Goal: Transaction & Acquisition: Purchase product/service

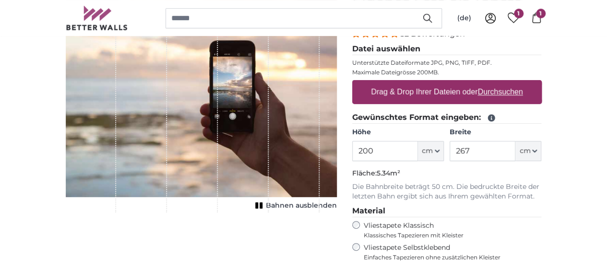
scroll to position [144, 0]
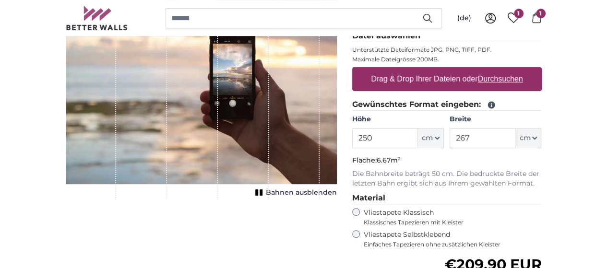
type input "250"
click at [516, 137] on input "267" at bounding box center [483, 138] width 66 height 20
type input "2"
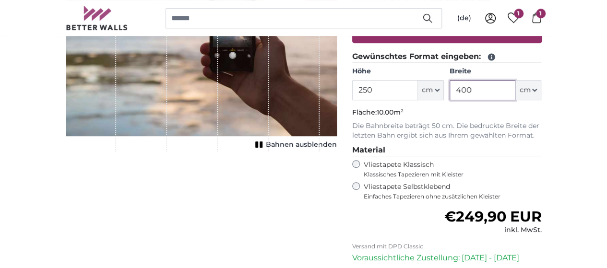
type input "400"
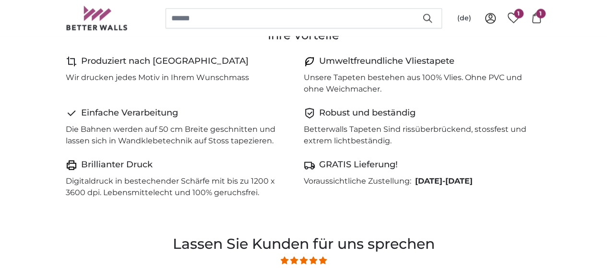
scroll to position [528, 0]
